Goal: Transaction & Acquisition: Purchase product/service

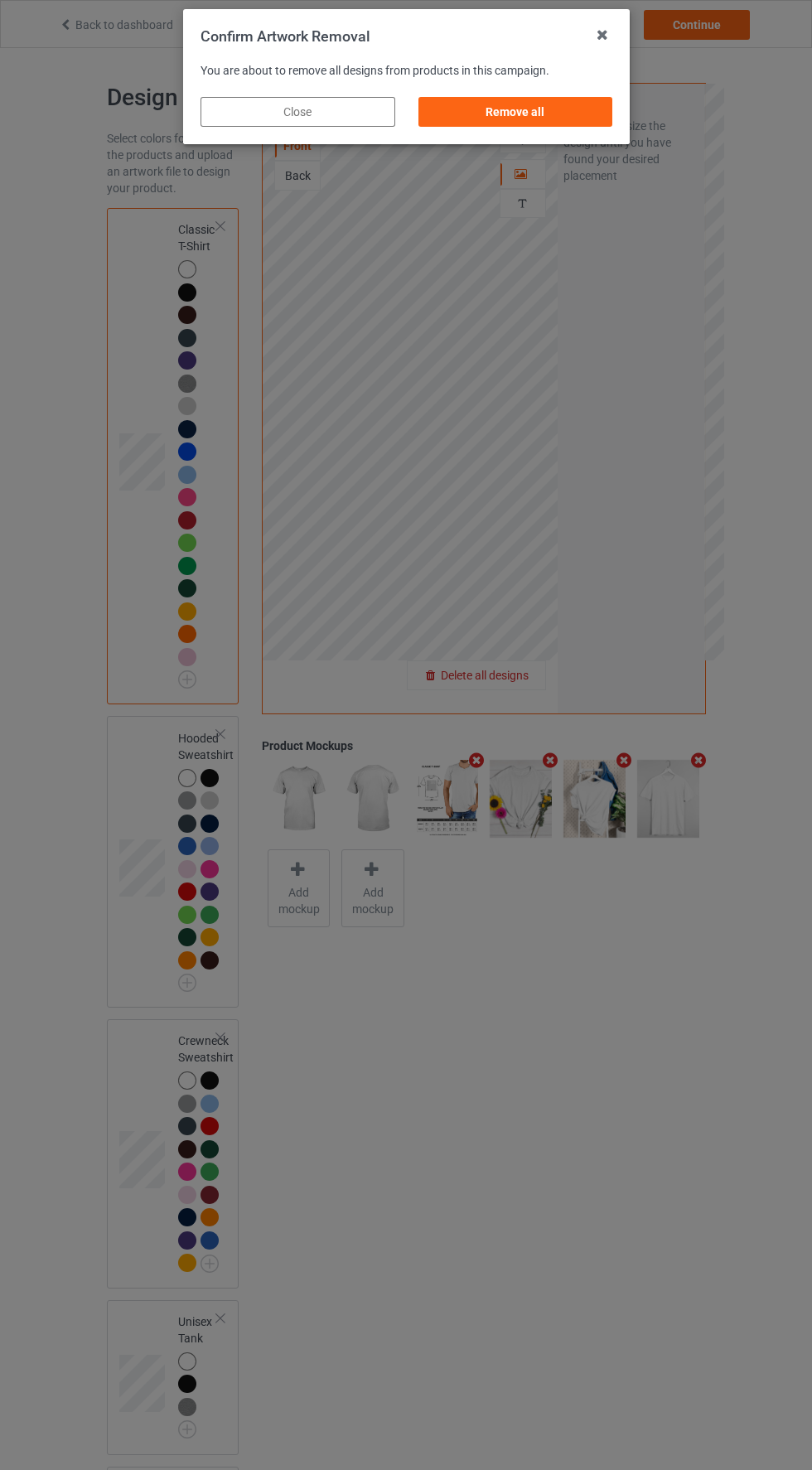
click at [547, 120] on div "Remove all" at bounding box center [514, 111] width 195 height 30
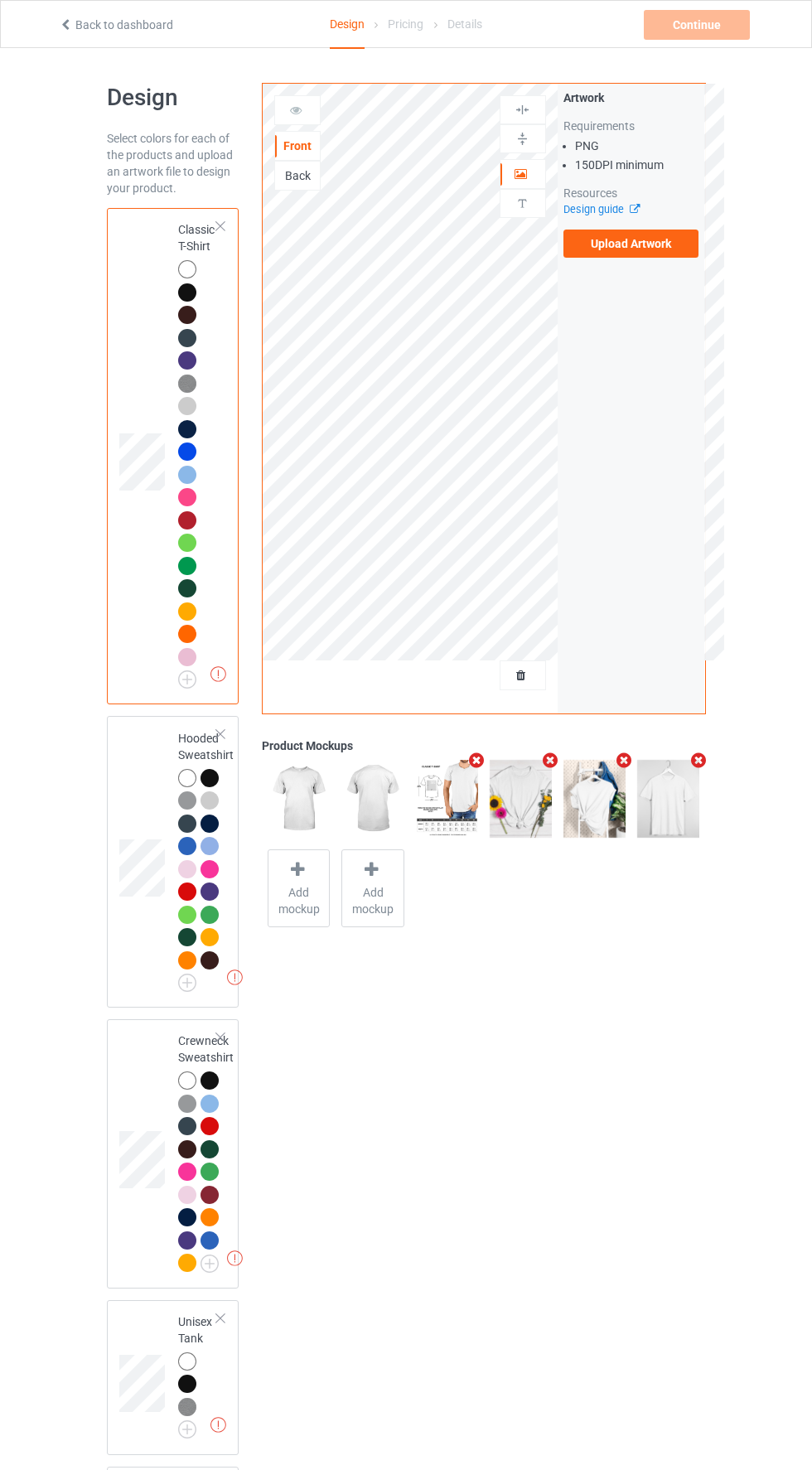
click at [650, 244] on label "Upload Artwork" at bounding box center [631, 243] width 135 height 28
click at [0, 0] on input "Upload Artwork" at bounding box center [0, 0] width 0 height 0
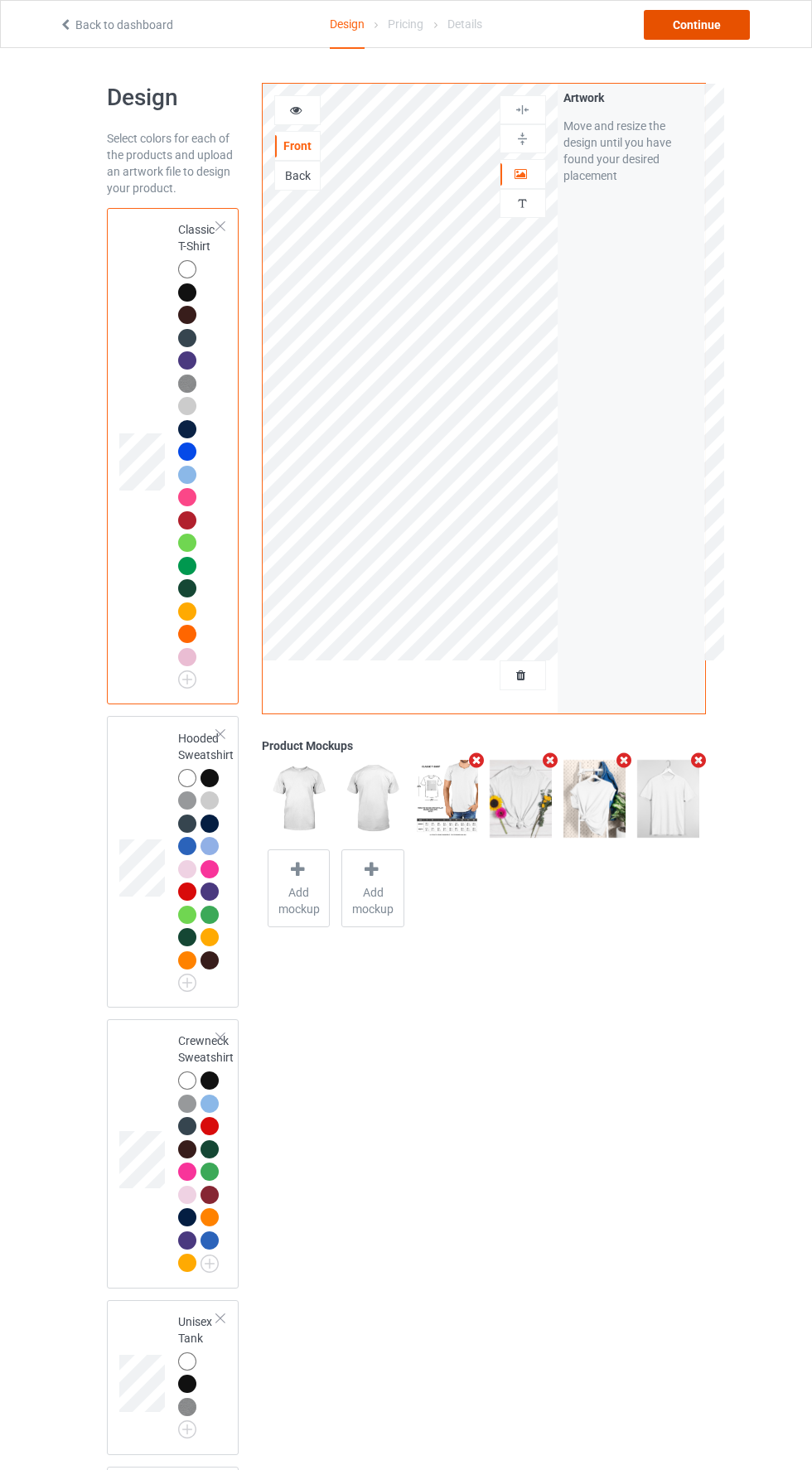
click at [711, 32] on div "Continue" at bounding box center [697, 24] width 106 height 30
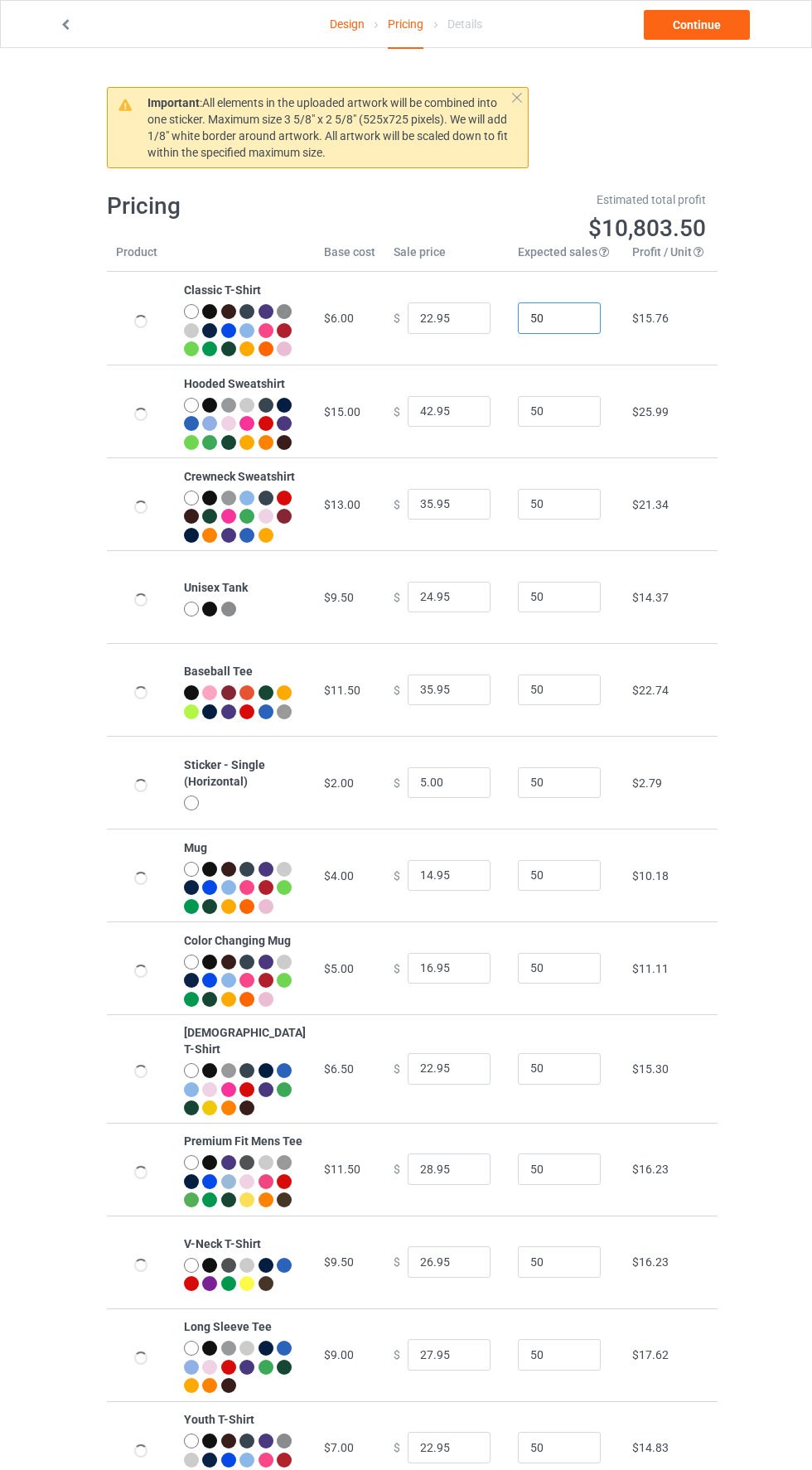
click at [552, 327] on input "50" at bounding box center [559, 318] width 83 height 31
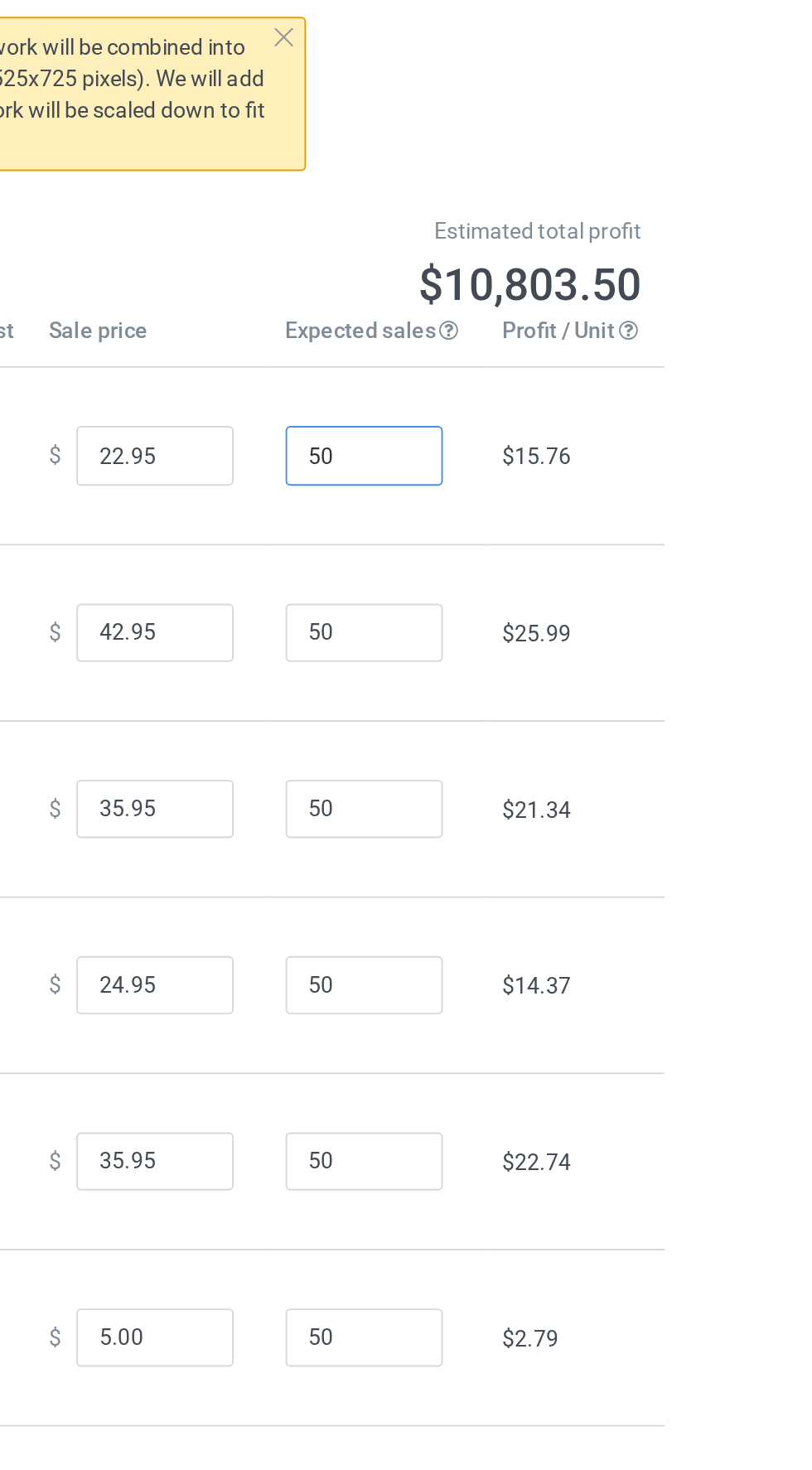
type input "505"
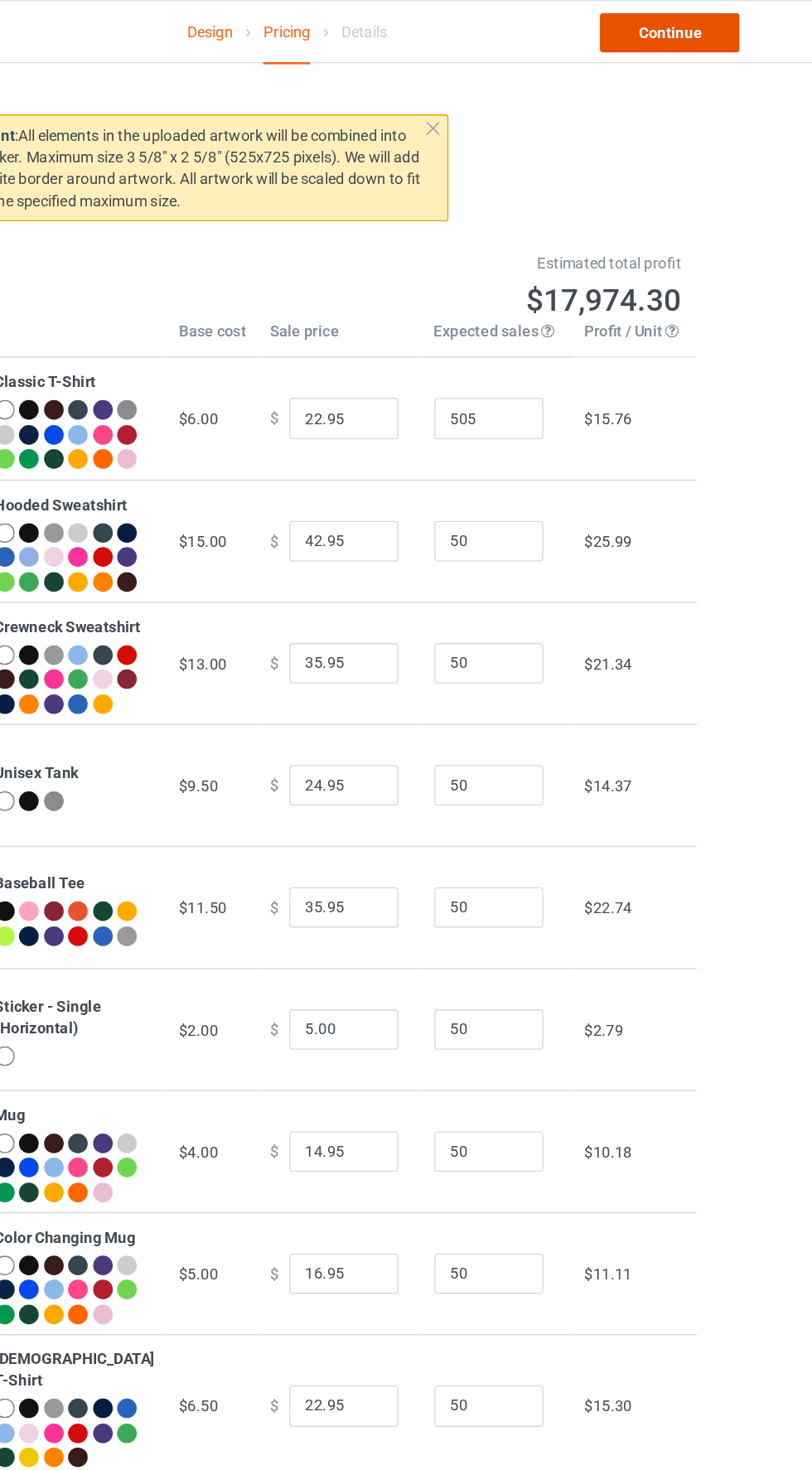
click at [713, 33] on link "Continue" at bounding box center [697, 24] width 106 height 30
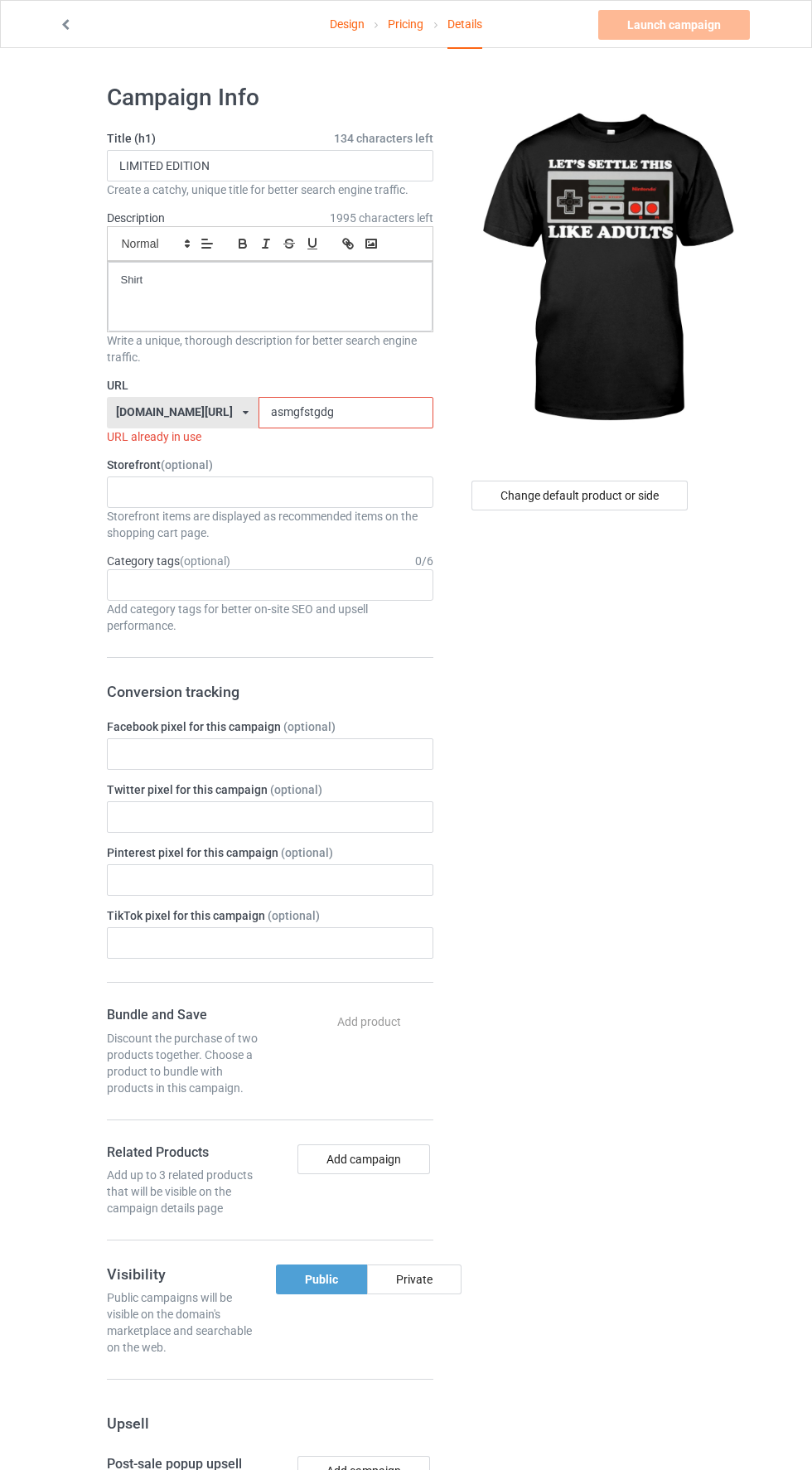
click at [367, 412] on input "asmgfstgdg" at bounding box center [345, 412] width 175 height 31
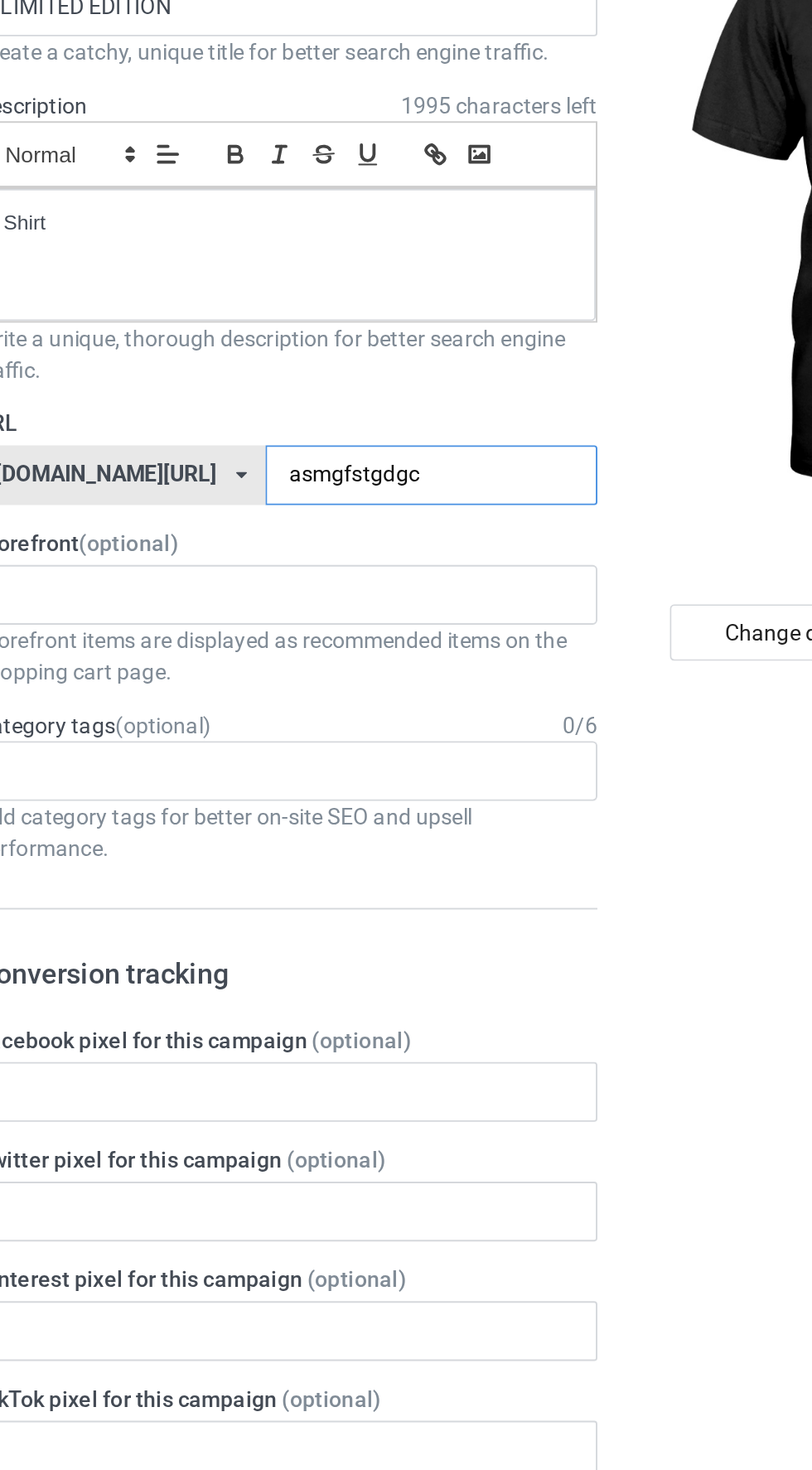
type input "asmgfstgdgcc"
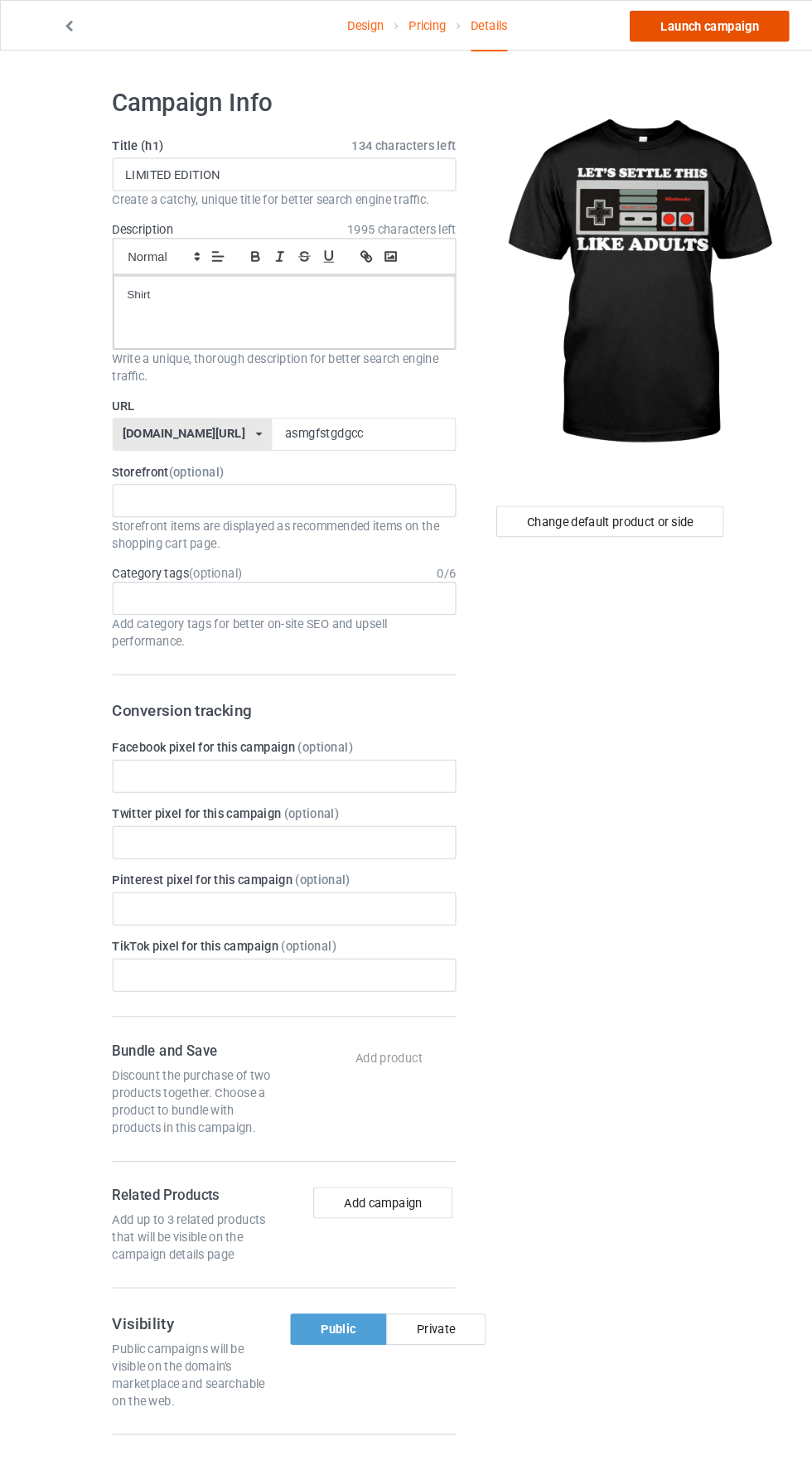
click at [675, 34] on link "Launch campaign" at bounding box center [674, 24] width 152 height 30
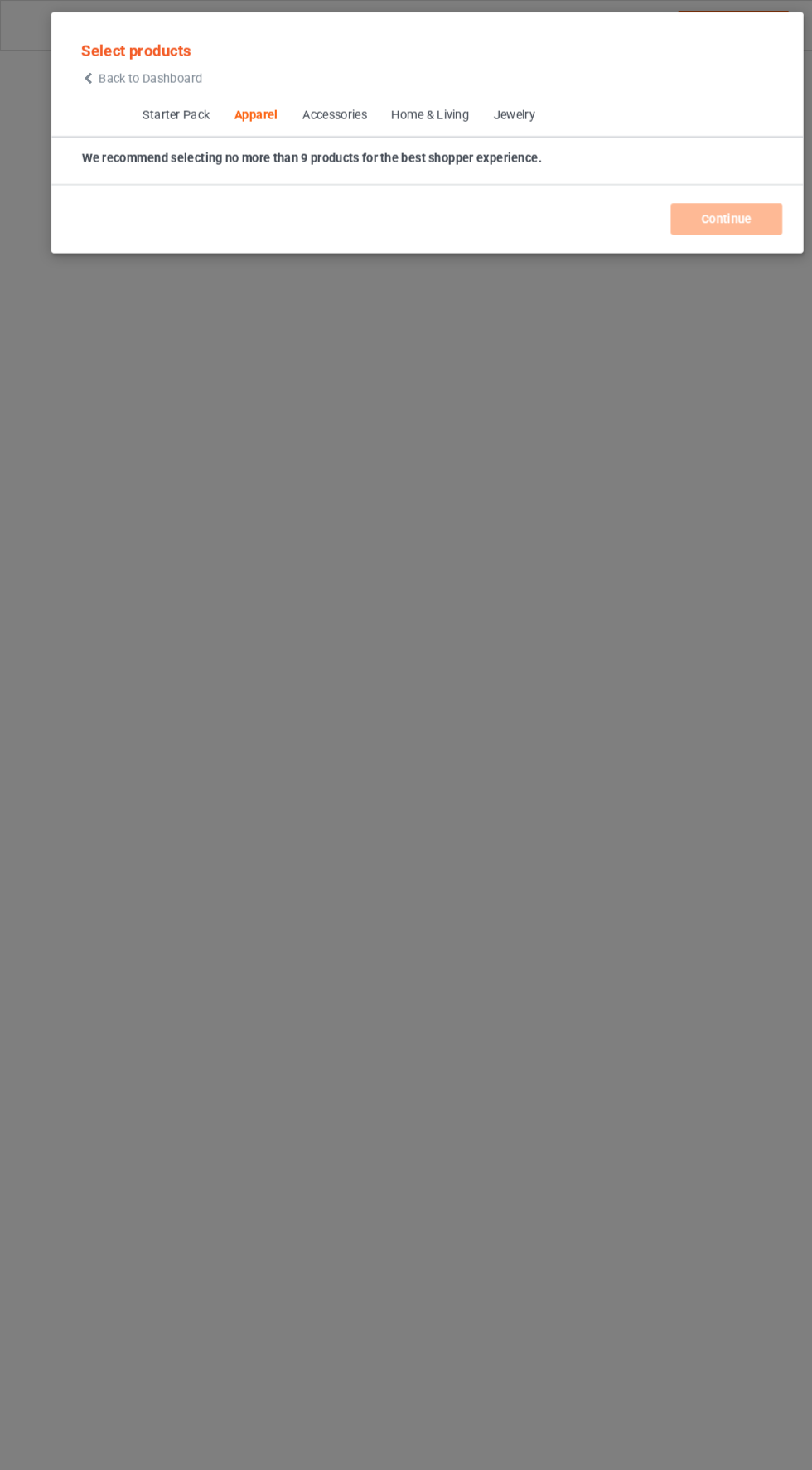
click at [764, 620] on div "Select products Back to Dashboard Starter Pack Apparel Accessories Home & Livin…" at bounding box center [406, 735] width 812 height 1470
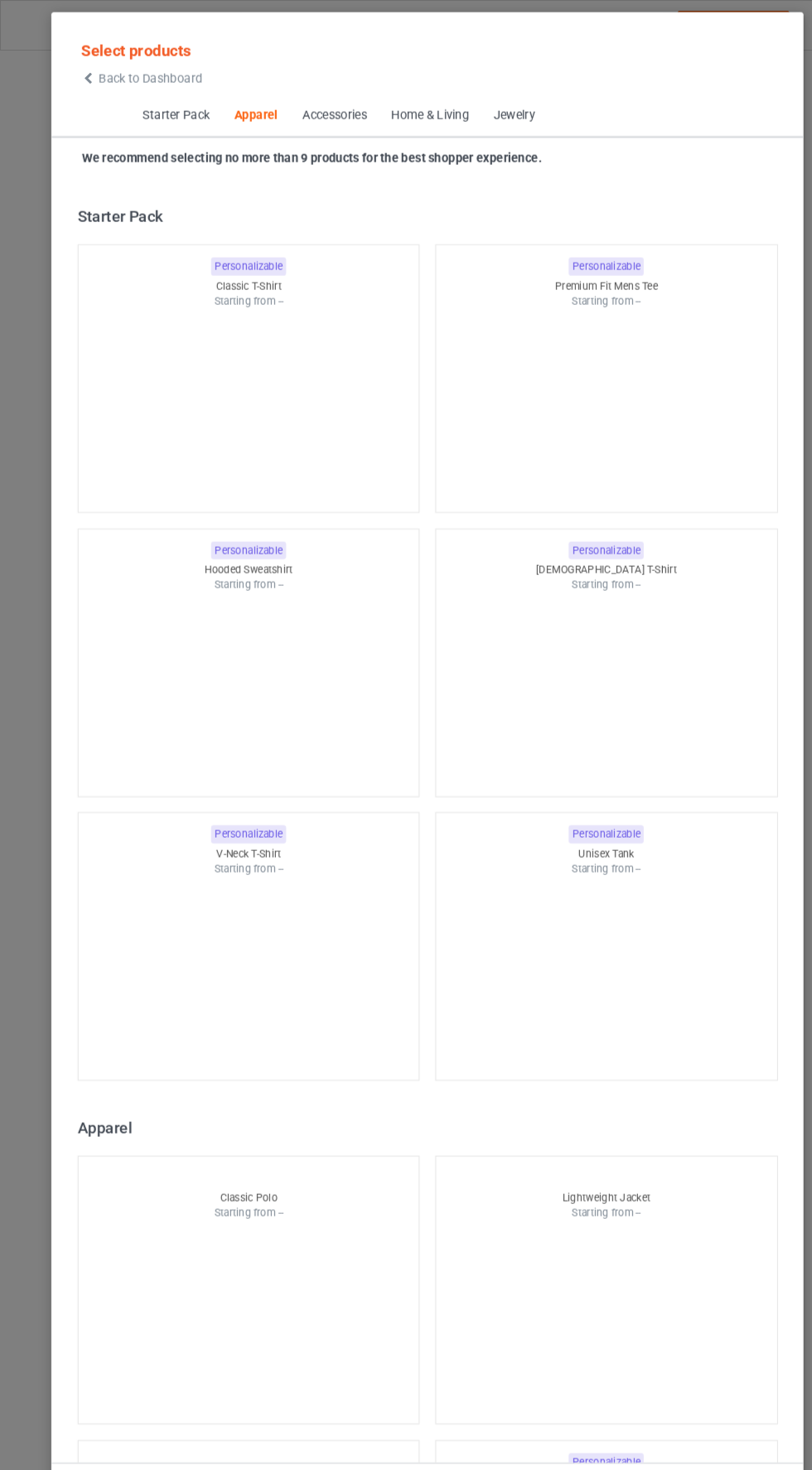
scroll to position [887, 0]
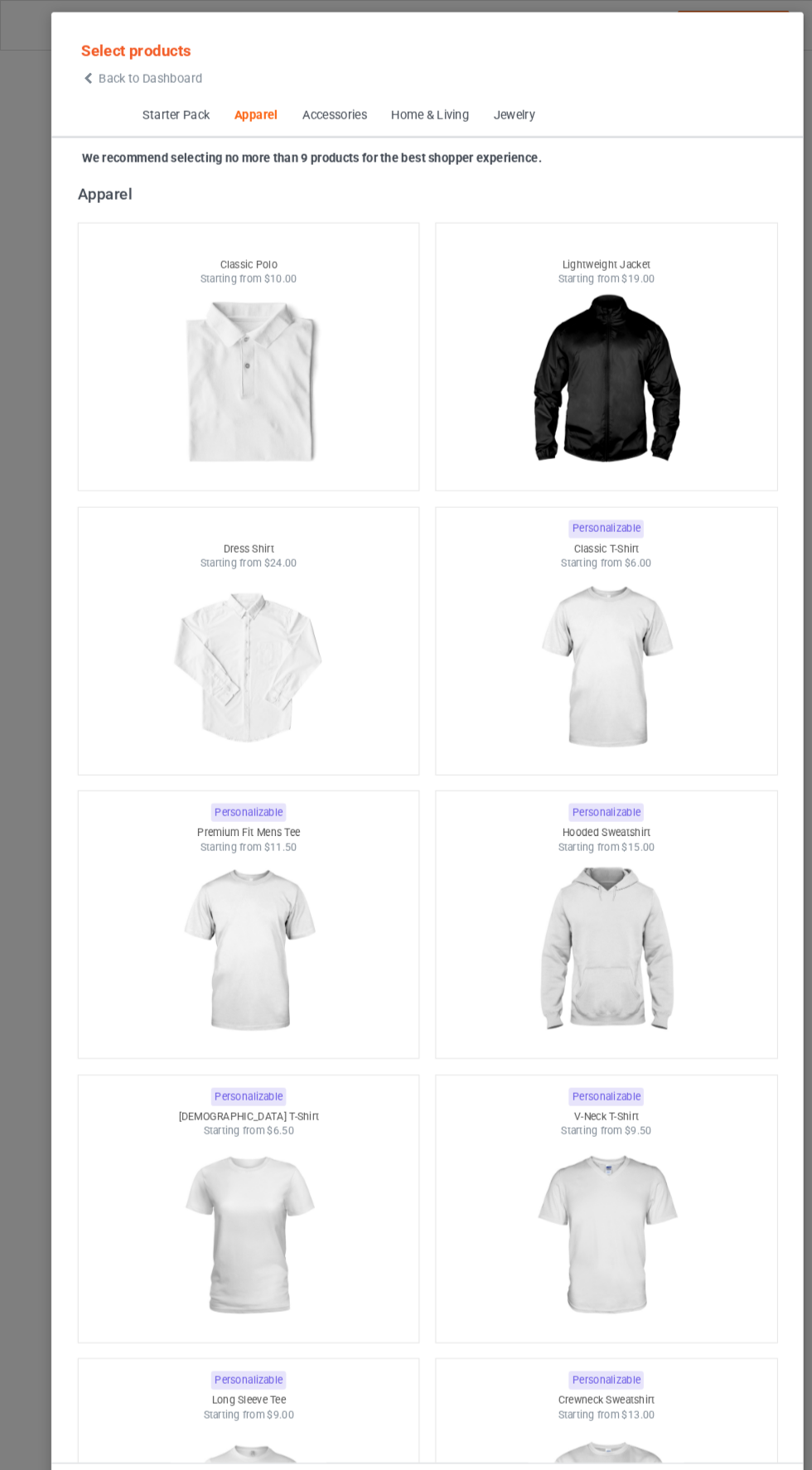
click at [83, 80] on icon at bounding box center [84, 74] width 14 height 12
